Goal: Task Accomplishment & Management: Manage account settings

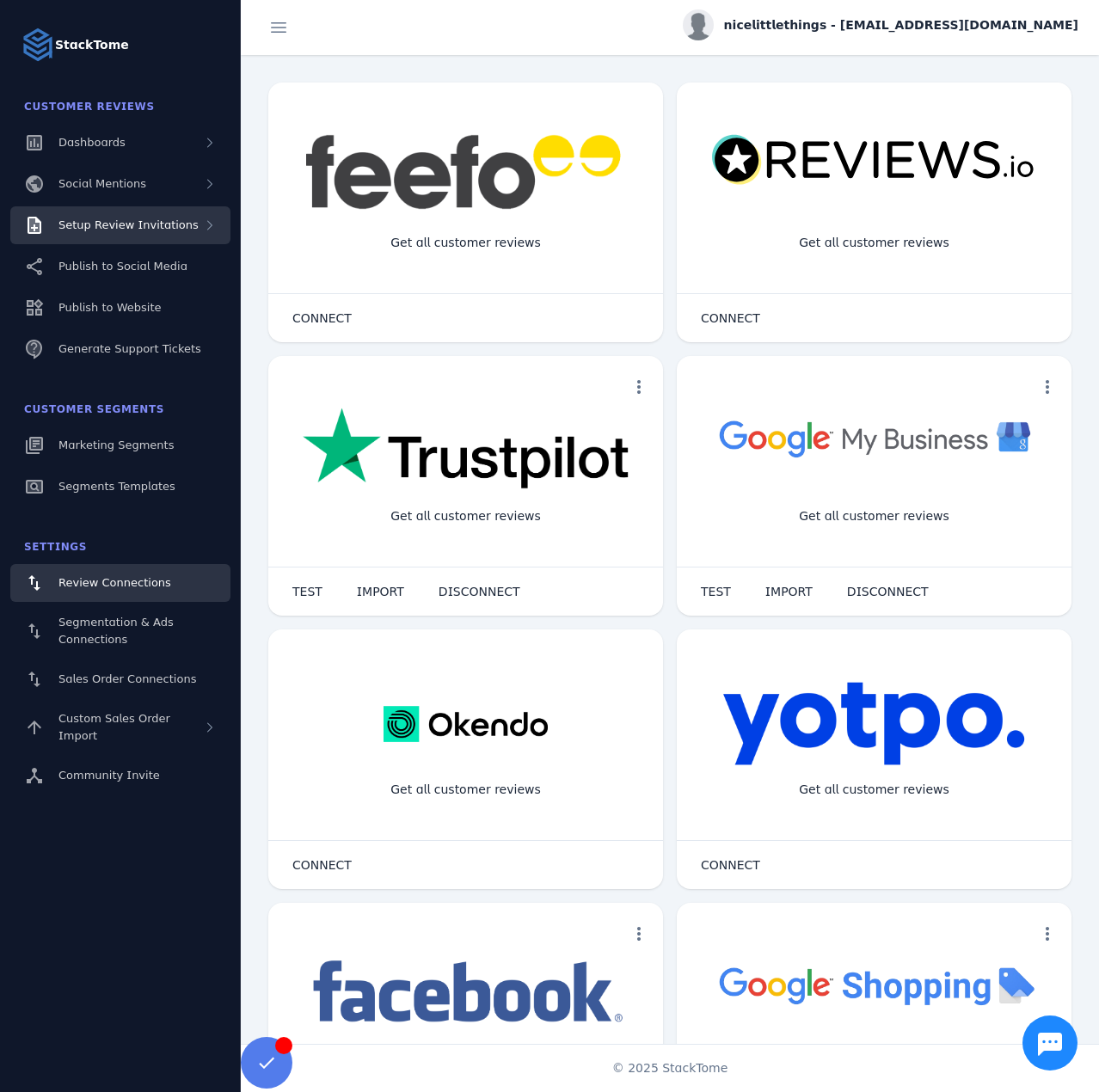
drag, startPoint x: 1011, startPoint y: 886, endPoint x: 142, endPoint y: 211, distance: 1100.4
click at [142, 211] on div "Setup Review Invitations" at bounding box center [121, 225] width 221 height 38
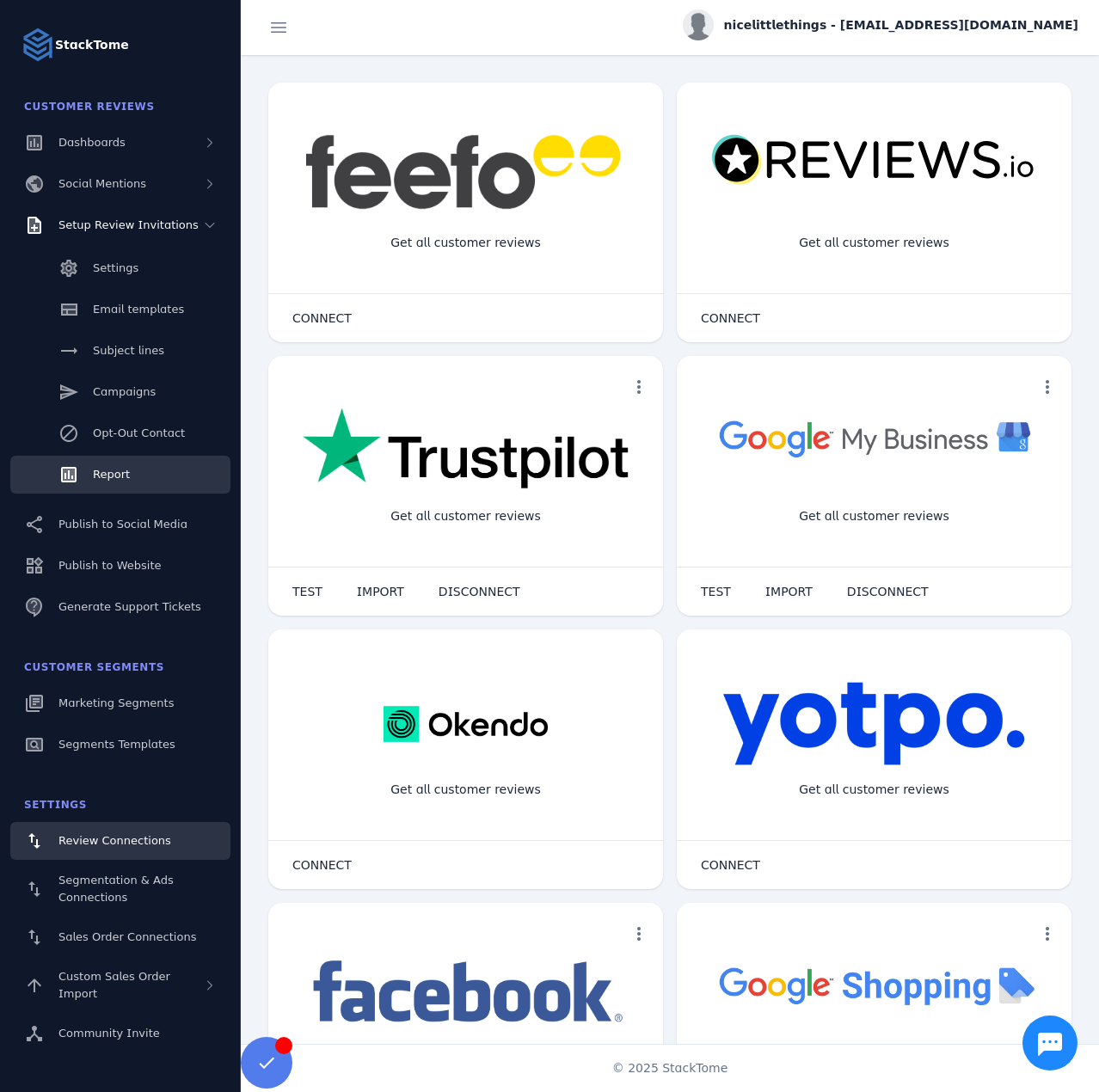
click at [115, 472] on span "Report" at bounding box center [111, 474] width 37 height 13
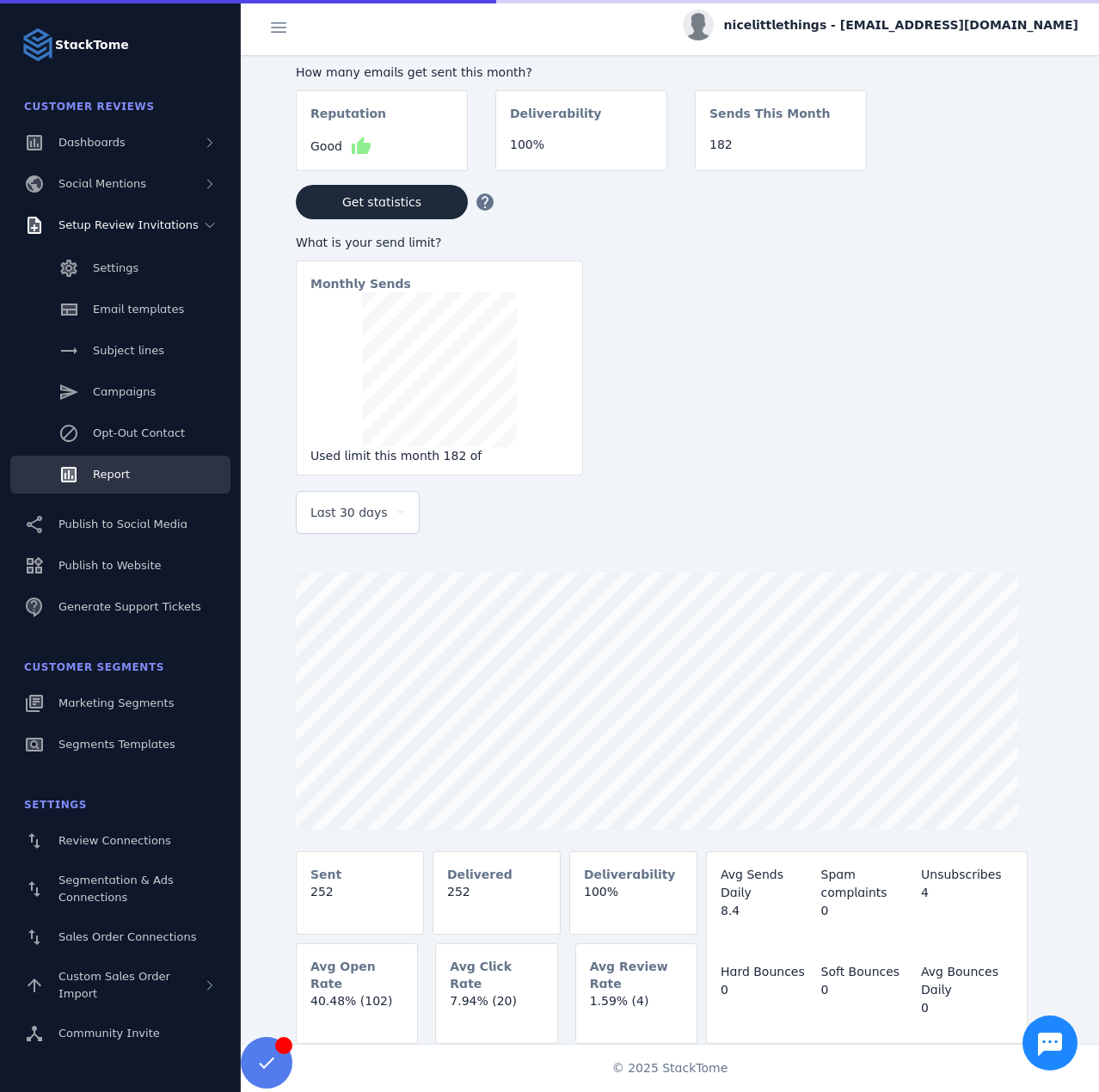
click at [373, 513] on span "Last 30 days" at bounding box center [349, 513] width 77 height 21
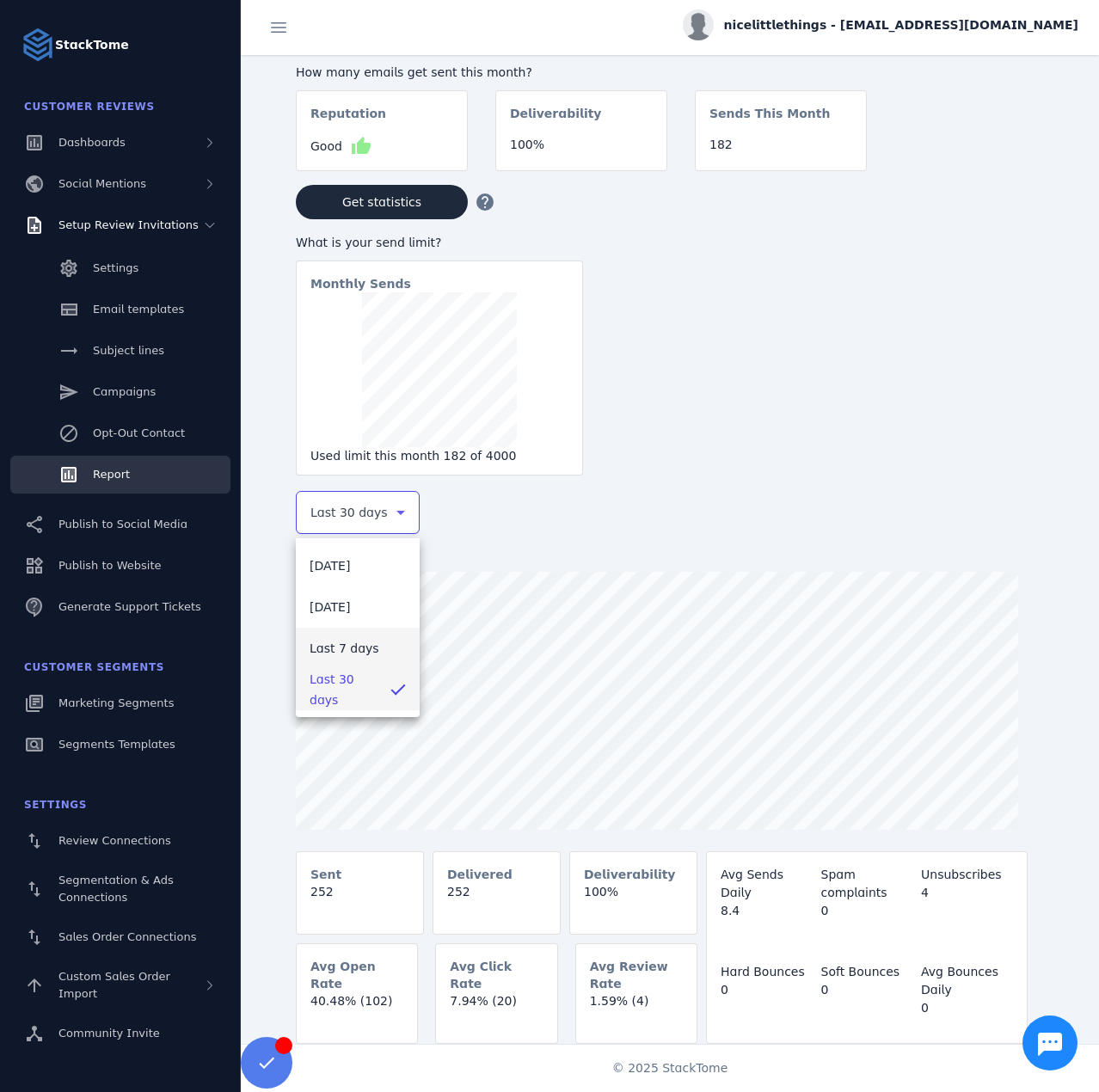
click at [334, 643] on span "Last 7 days" at bounding box center [344, 648] width 70 height 21
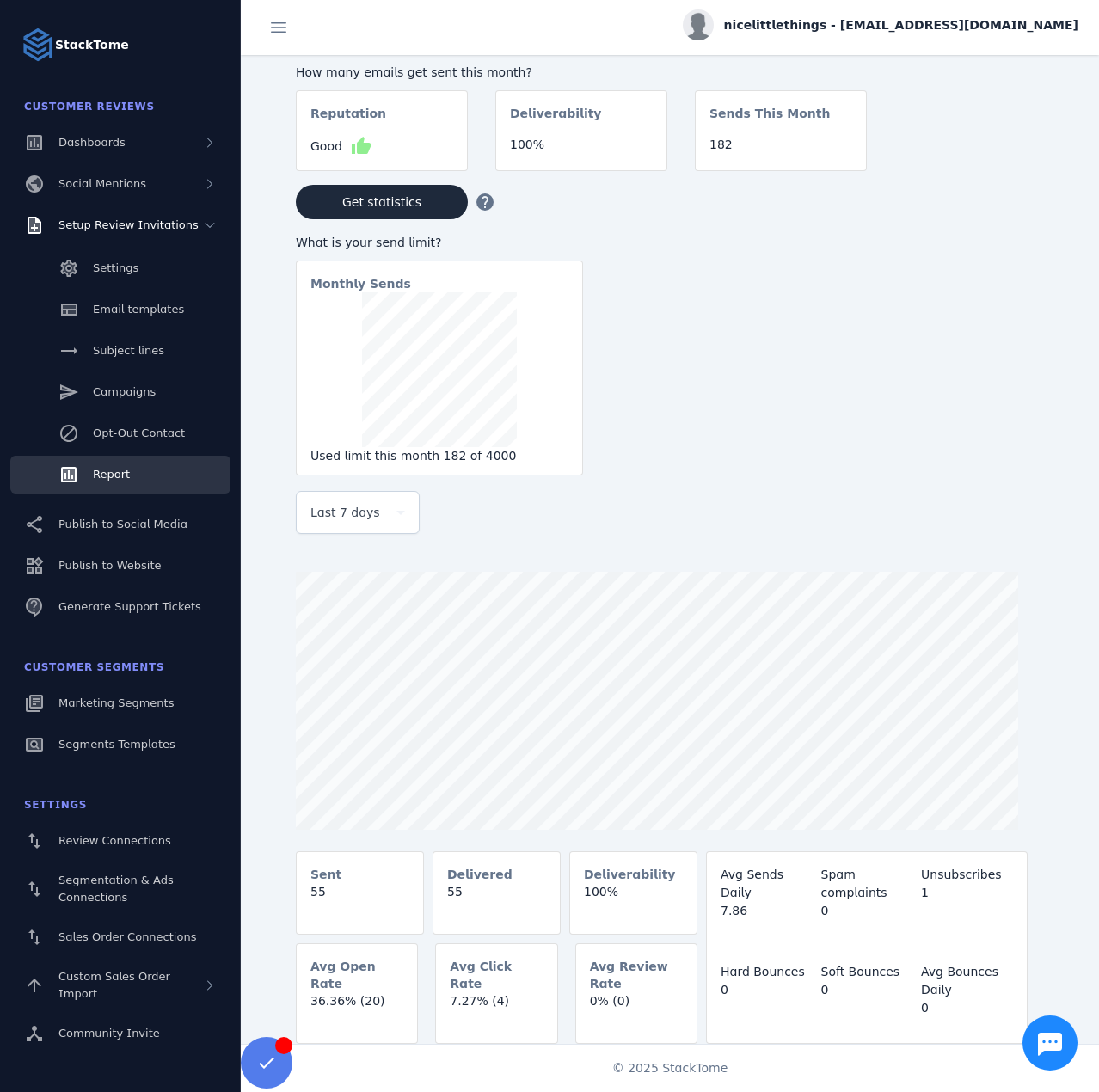
click at [922, 19] on span "nicelittlethings - [EMAIL_ADDRESS][DOMAIN_NAME]" at bounding box center [901, 24] width 354 height 18
click at [989, 173] on button "Sign out" at bounding box center [1016, 166] width 123 height 41
